Goal: Information Seeking & Learning: Learn about a topic

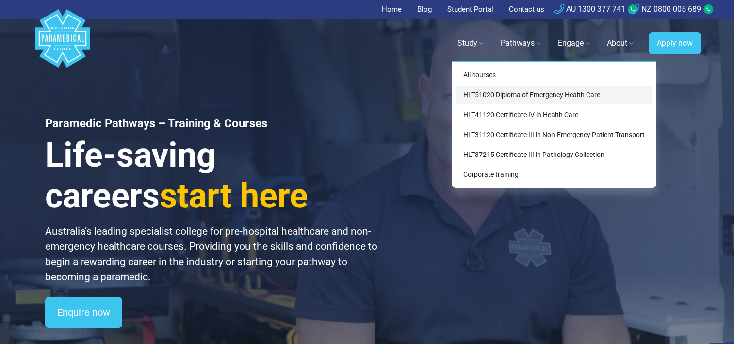
click at [501, 91] on link "HLT51020 Diploma of Emergency Health Care" at bounding box center [554, 95] width 197 height 18
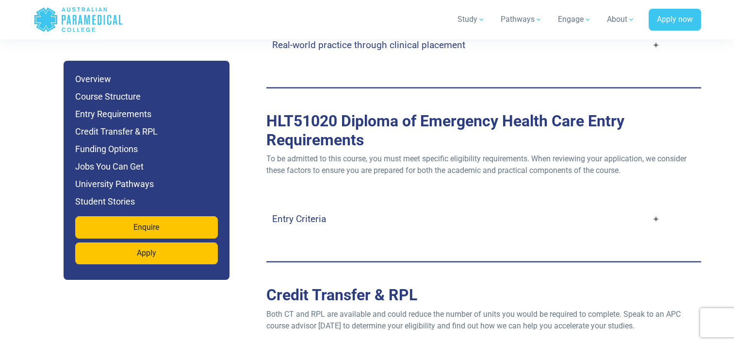
scroll to position [2558, 0]
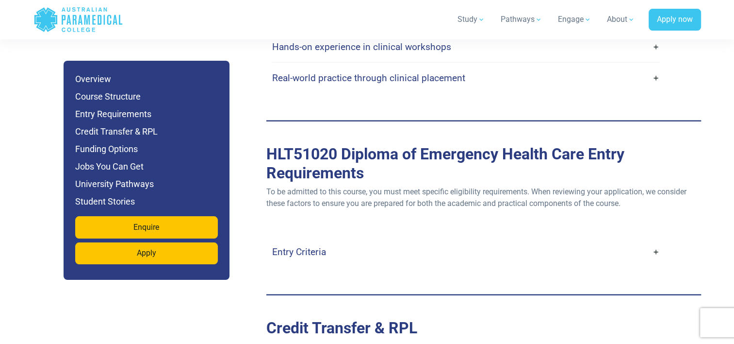
drag, startPoint x: 739, startPoint y: 106, endPoint x: 715, endPoint y: 67, distance: 45.8
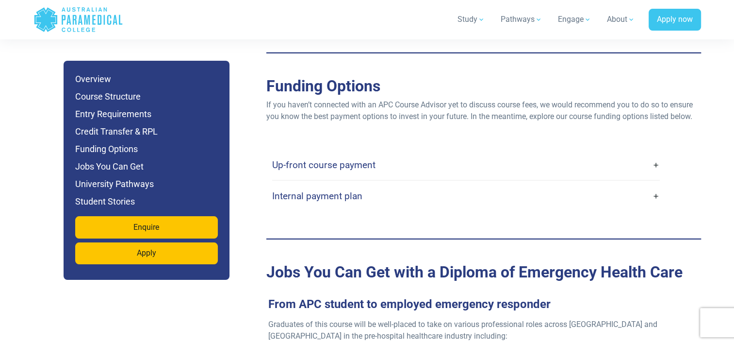
scroll to position [3143, 0]
